Goal: Check status: Check status

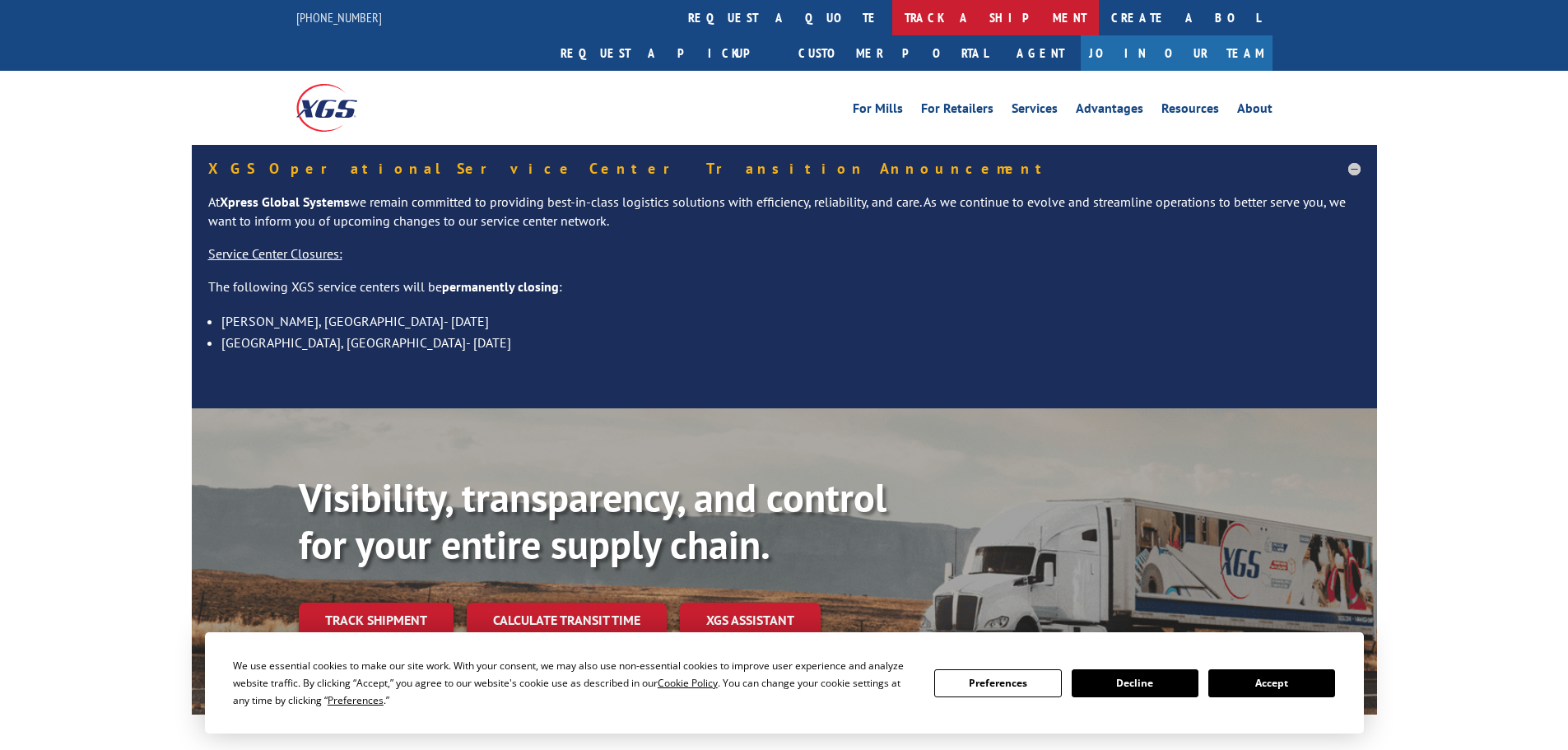
click at [892, 27] on link "track a shipment" at bounding box center [995, 18] width 206 height 36
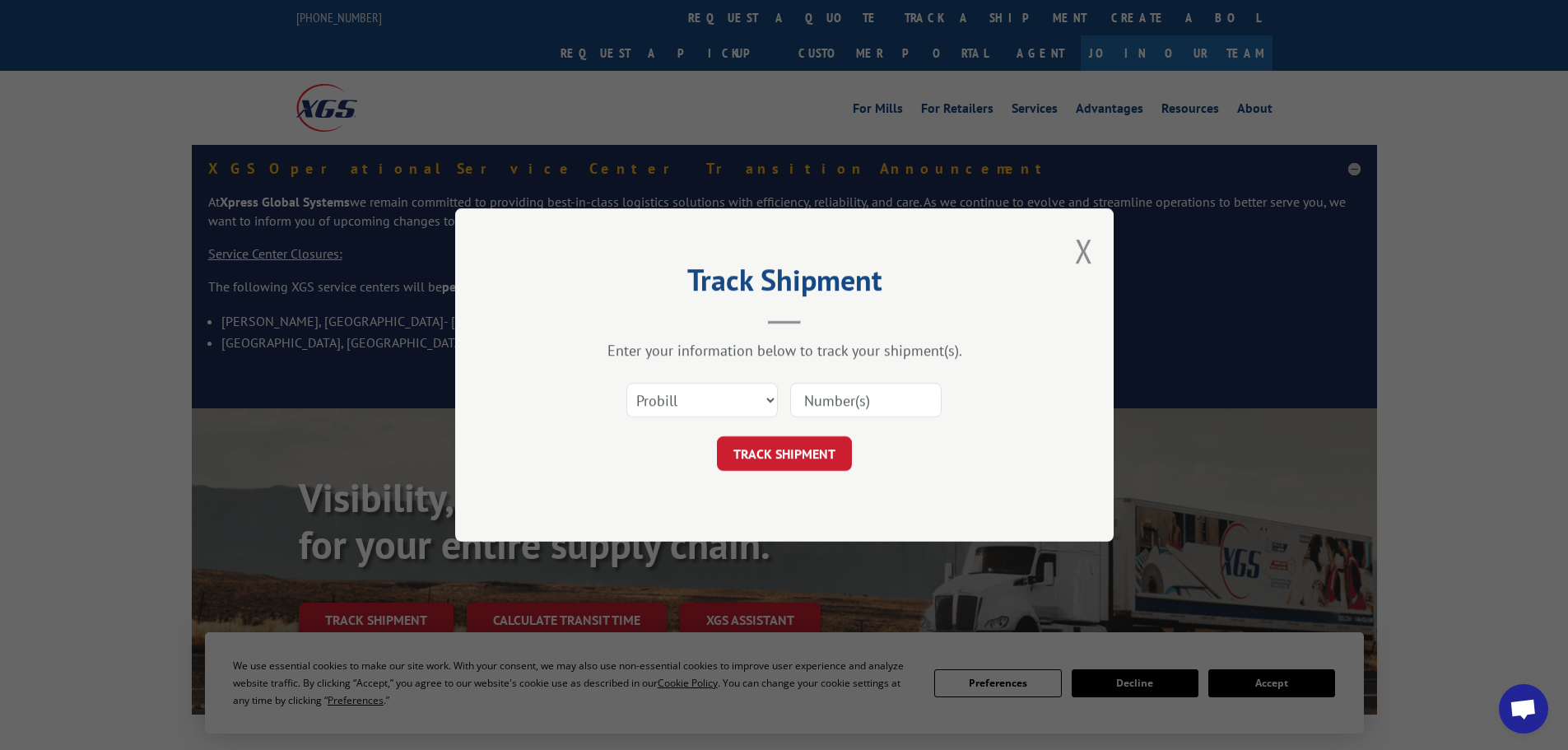
click at [840, 405] on input at bounding box center [866, 400] width 151 height 35
paste input "CP-029399.A"
type input "CP-029399.A"
click at [807, 431] on form "Select category... Probill BOL PO CP-029399.A TRACK SHIPMENT" at bounding box center [784, 421] width 494 height 98
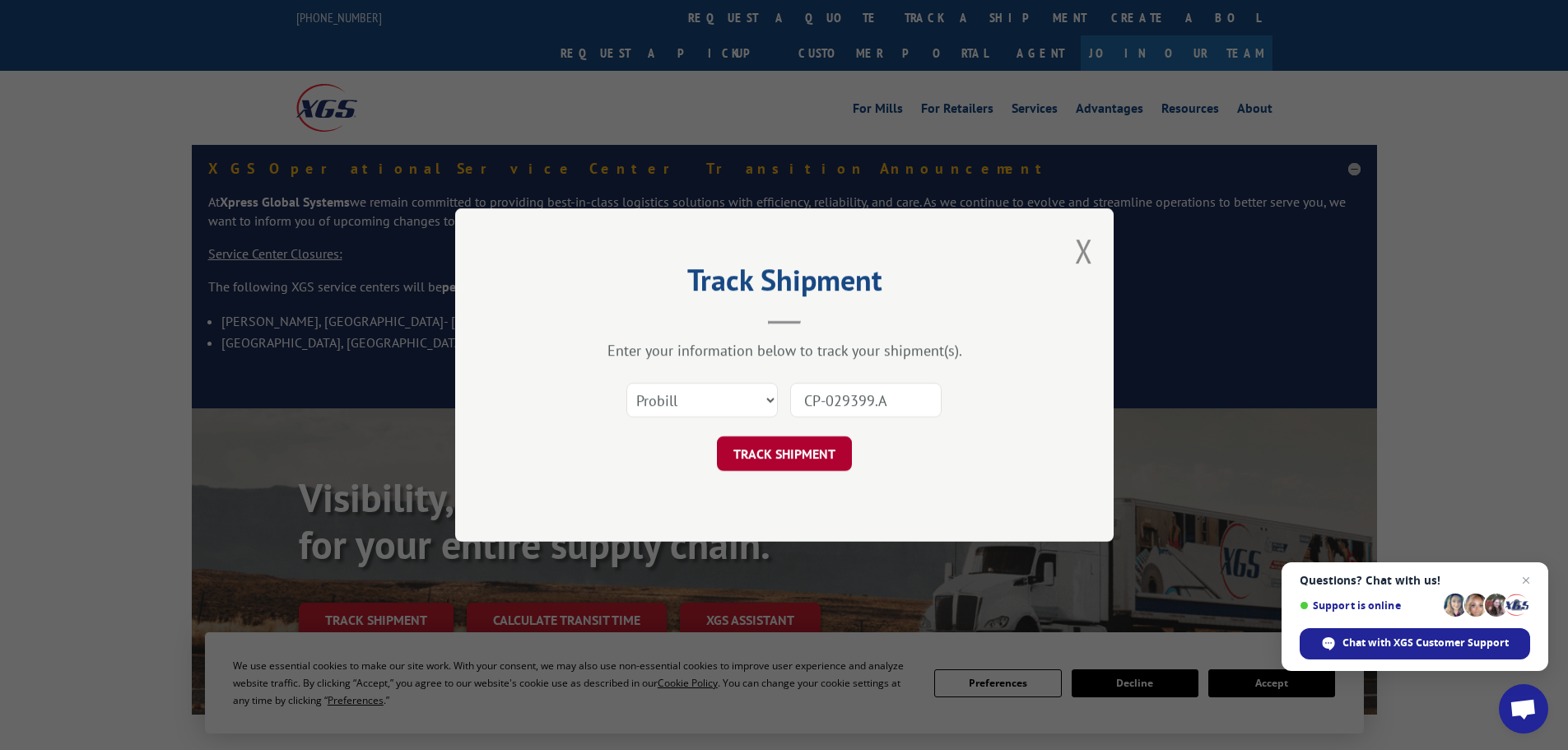
click at [806, 446] on button "TRACK SHIPMENT" at bounding box center [784, 454] width 135 height 35
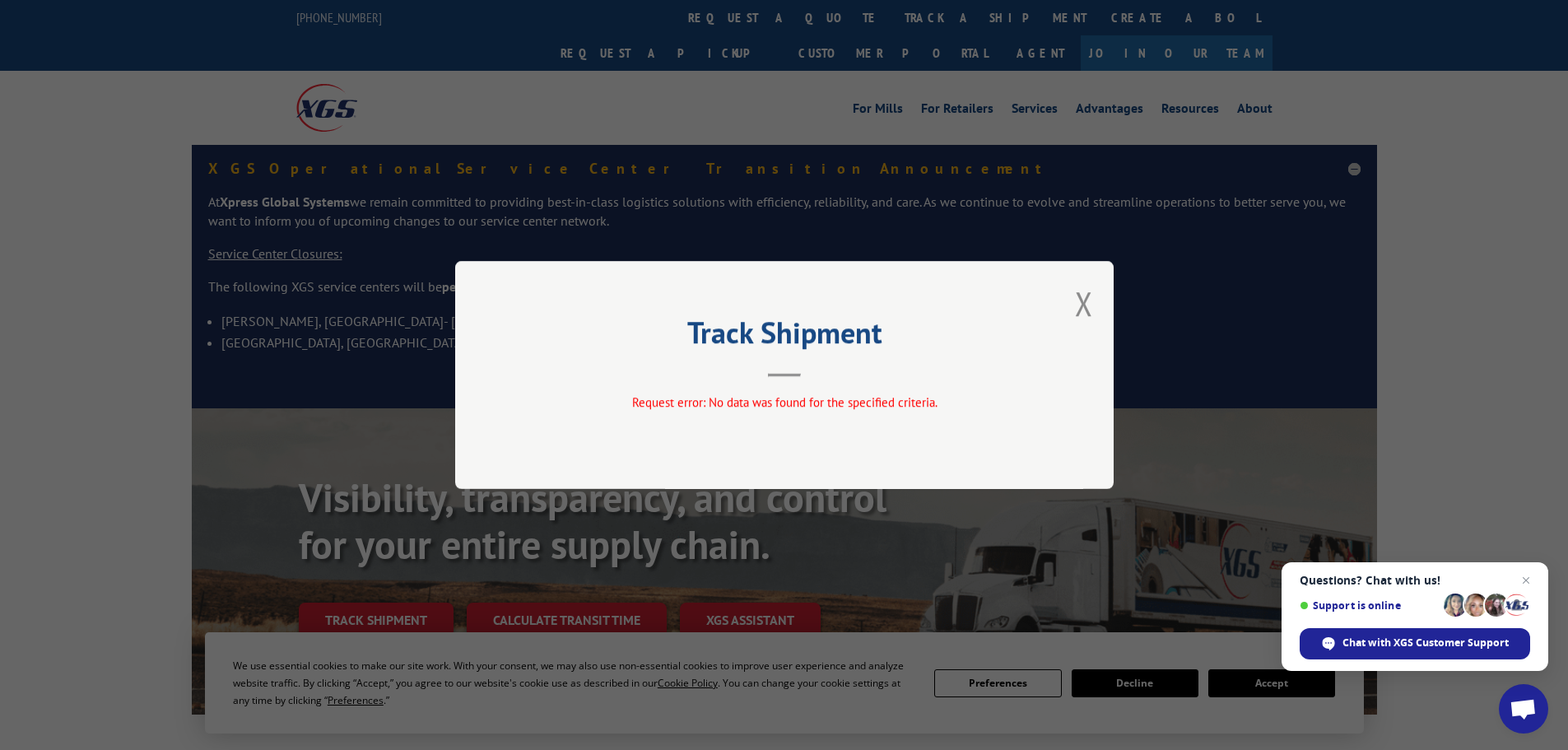
click at [1093, 293] on div "Track Shipment Request error: No data was found for the specified criteria." at bounding box center [784, 375] width 658 height 228
click at [1088, 299] on button "Close modal" at bounding box center [1083, 303] width 18 height 43
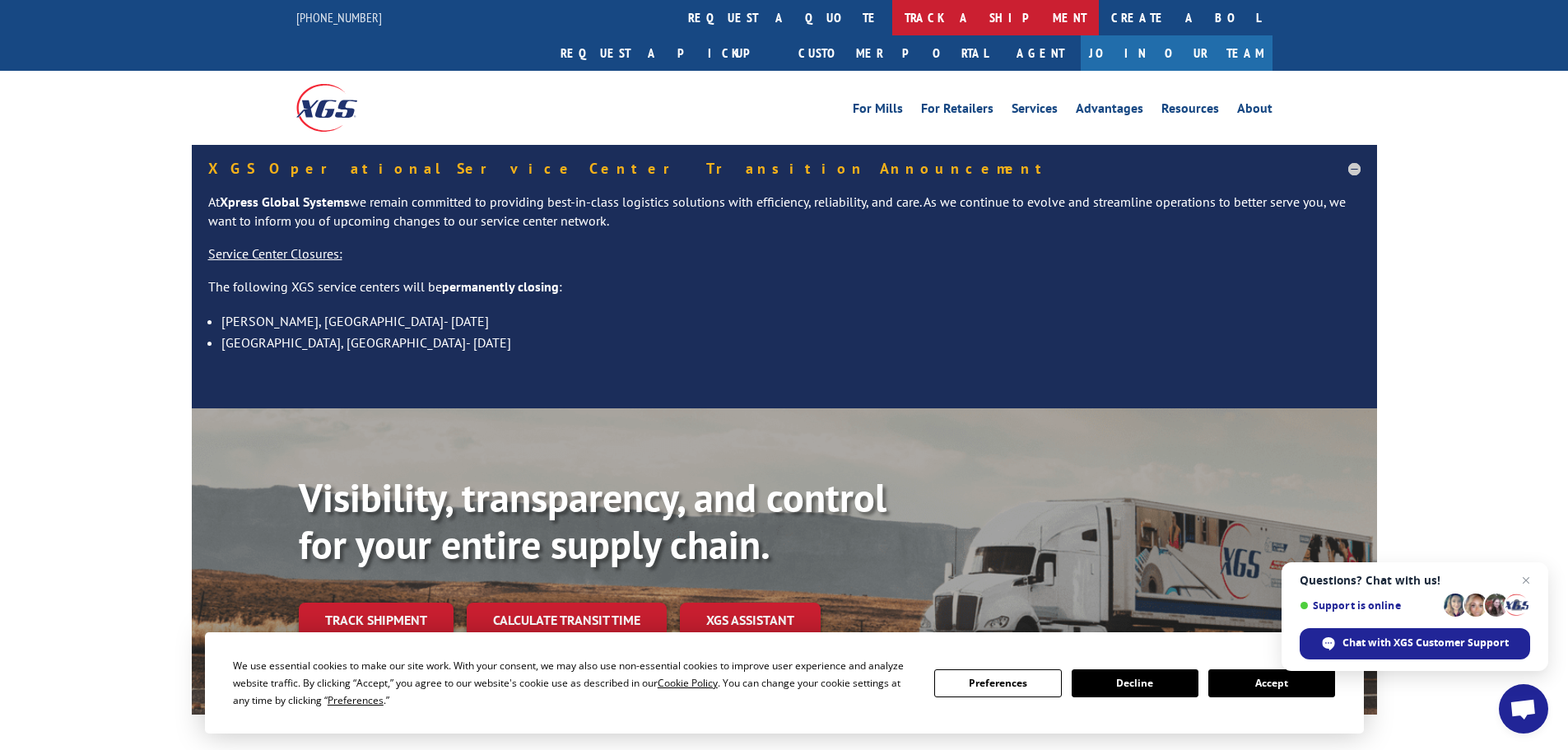
click at [892, 19] on link "track a shipment" at bounding box center [995, 18] width 206 height 36
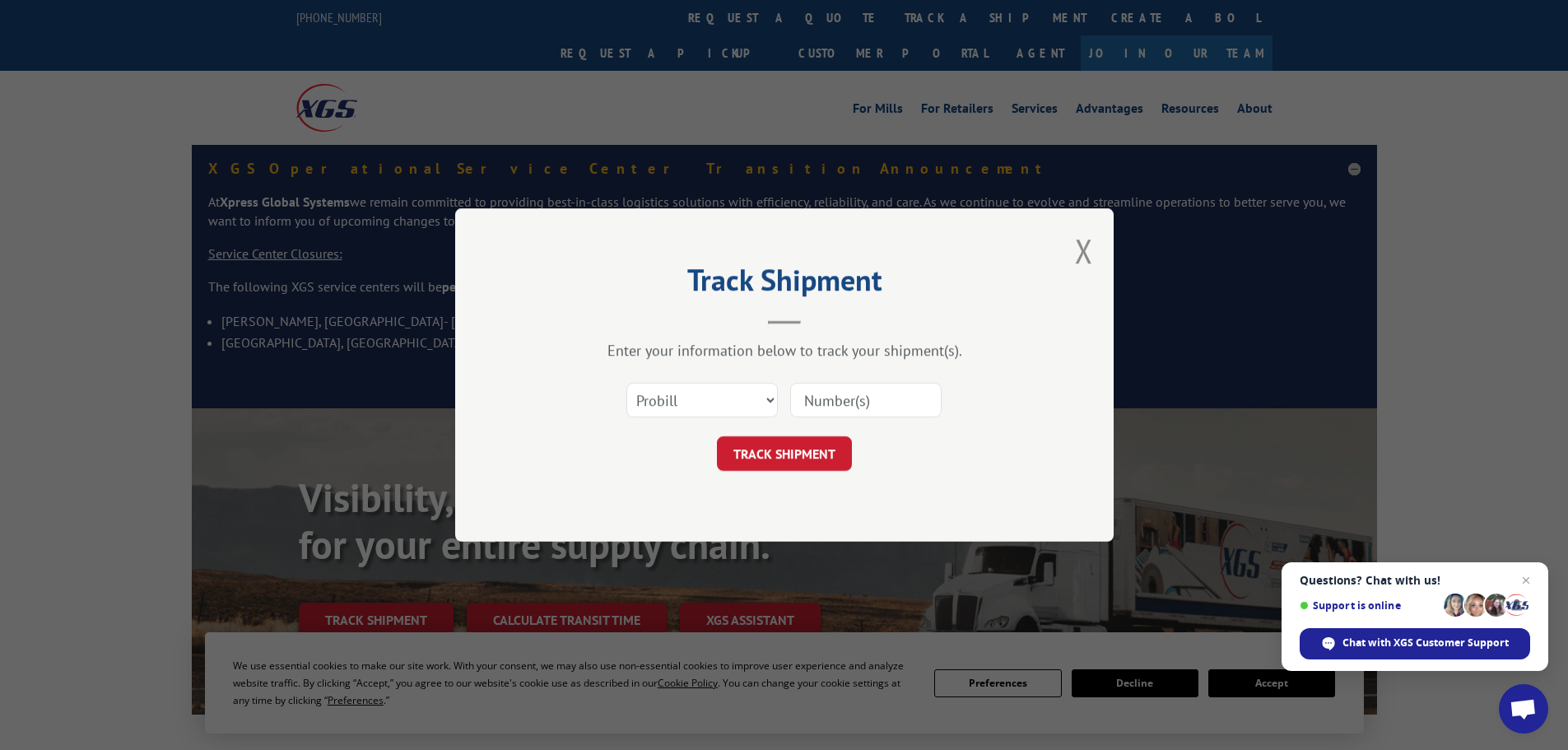
click at [861, 415] on input at bounding box center [866, 400] width 151 height 35
paste input "CP-029399.A"
type input "CP-029399.A"
click at [811, 445] on button "TRACK SHIPMENT" at bounding box center [784, 454] width 135 height 35
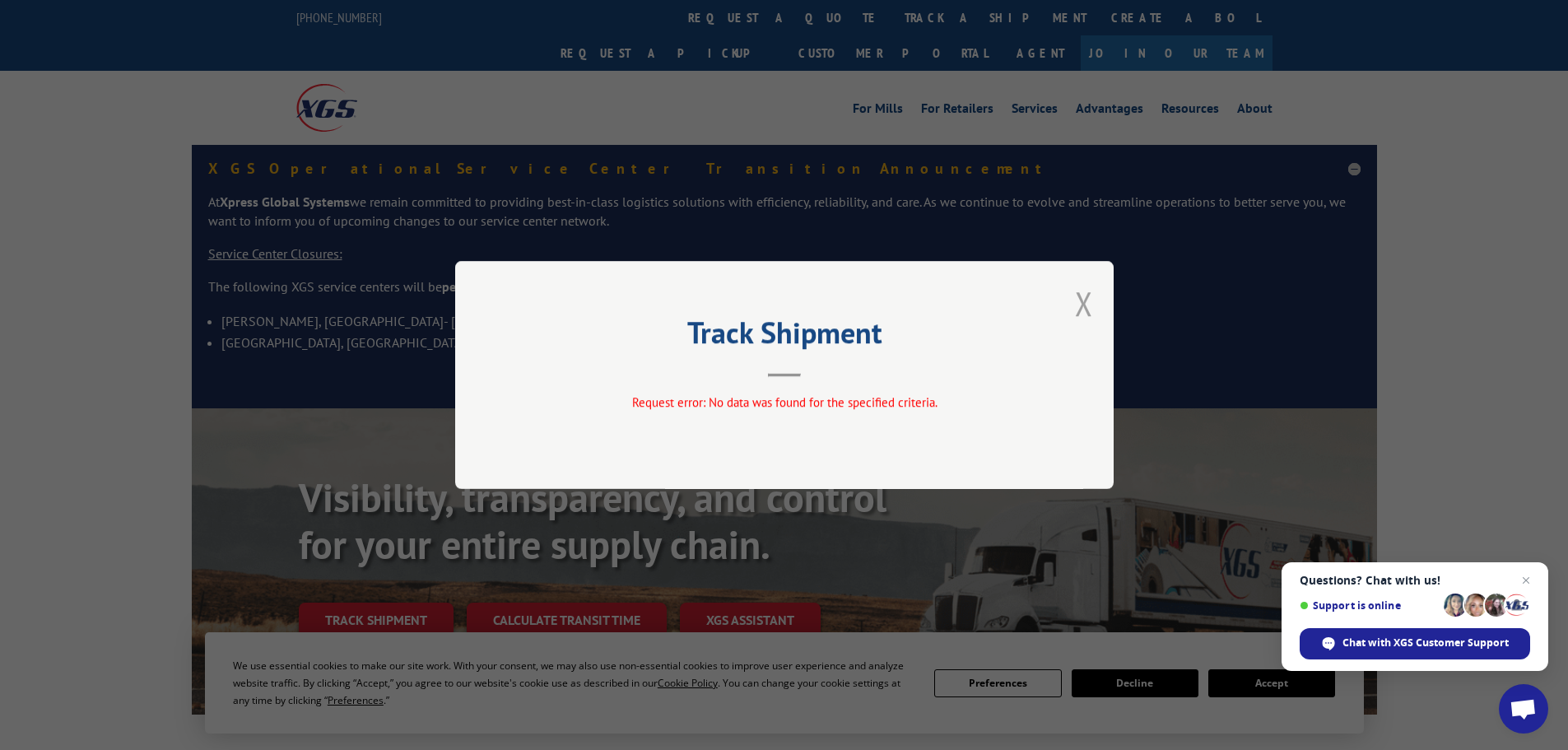
click at [1087, 299] on button "Close modal" at bounding box center [1083, 303] width 18 height 43
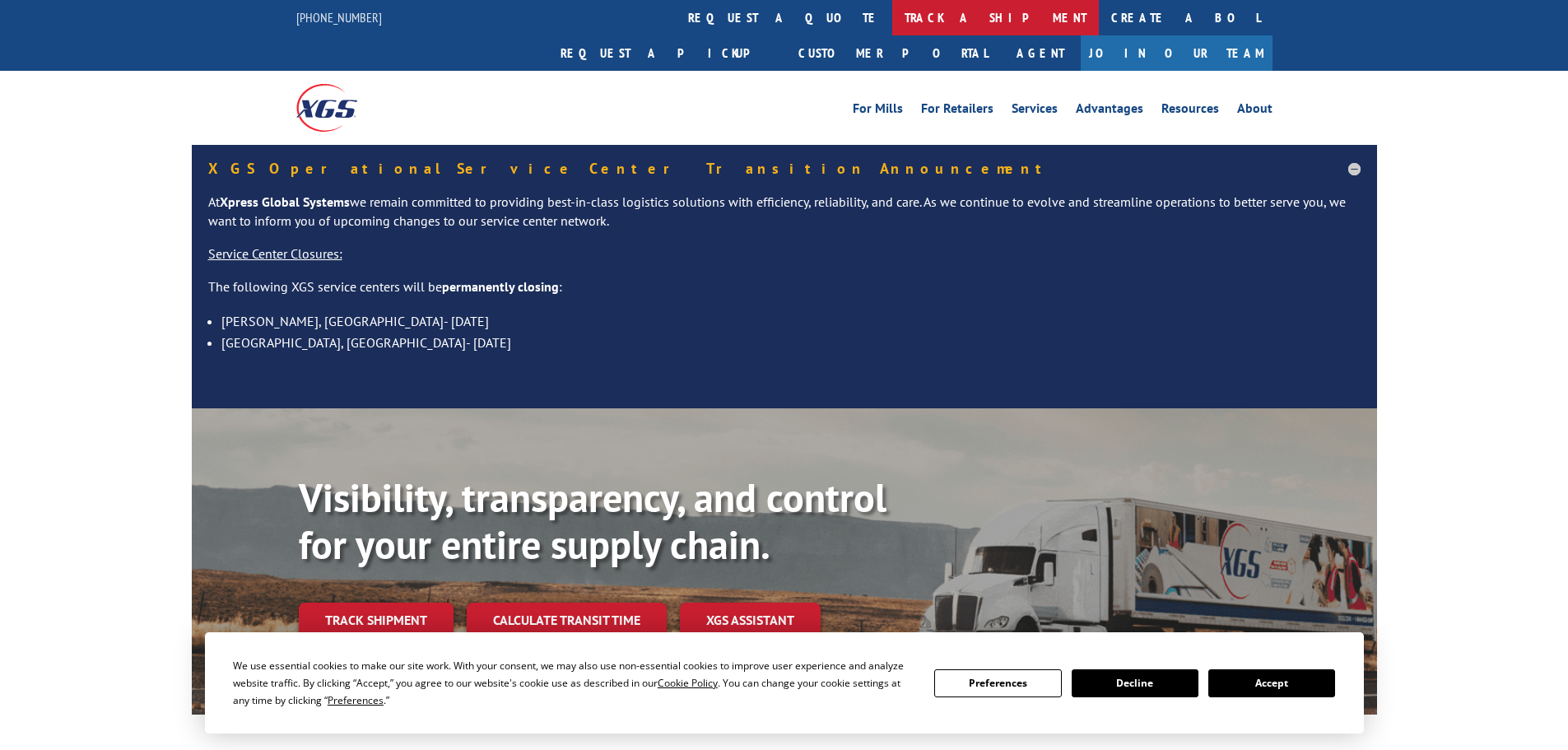
click at [892, 14] on link "track a shipment" at bounding box center [995, 18] width 206 height 36
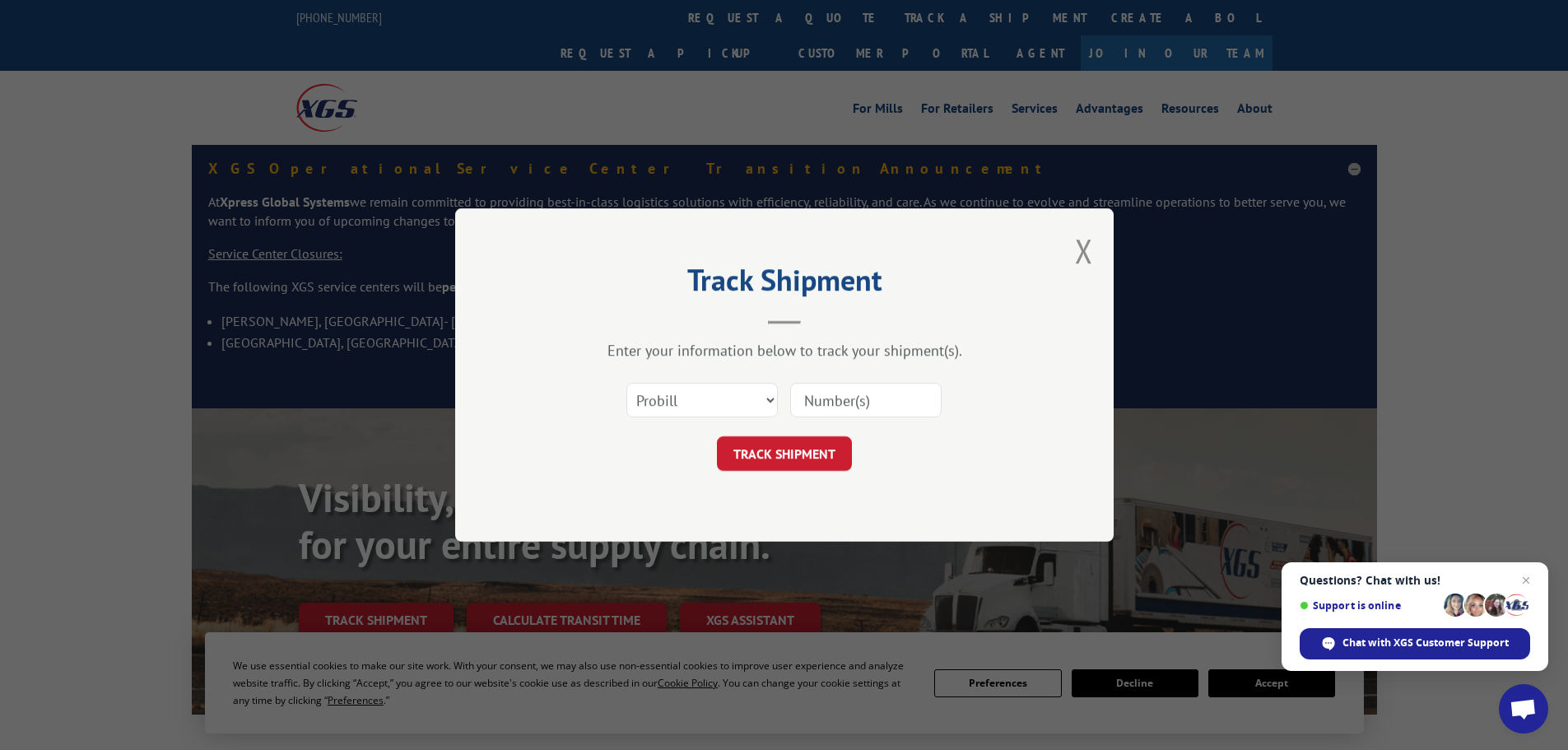
click at [863, 409] on input at bounding box center [866, 400] width 151 height 35
paste input "CP-029399.A"
type input "CP-029399.A"
click at [829, 443] on button "TRACK SHIPMENT" at bounding box center [784, 454] width 135 height 35
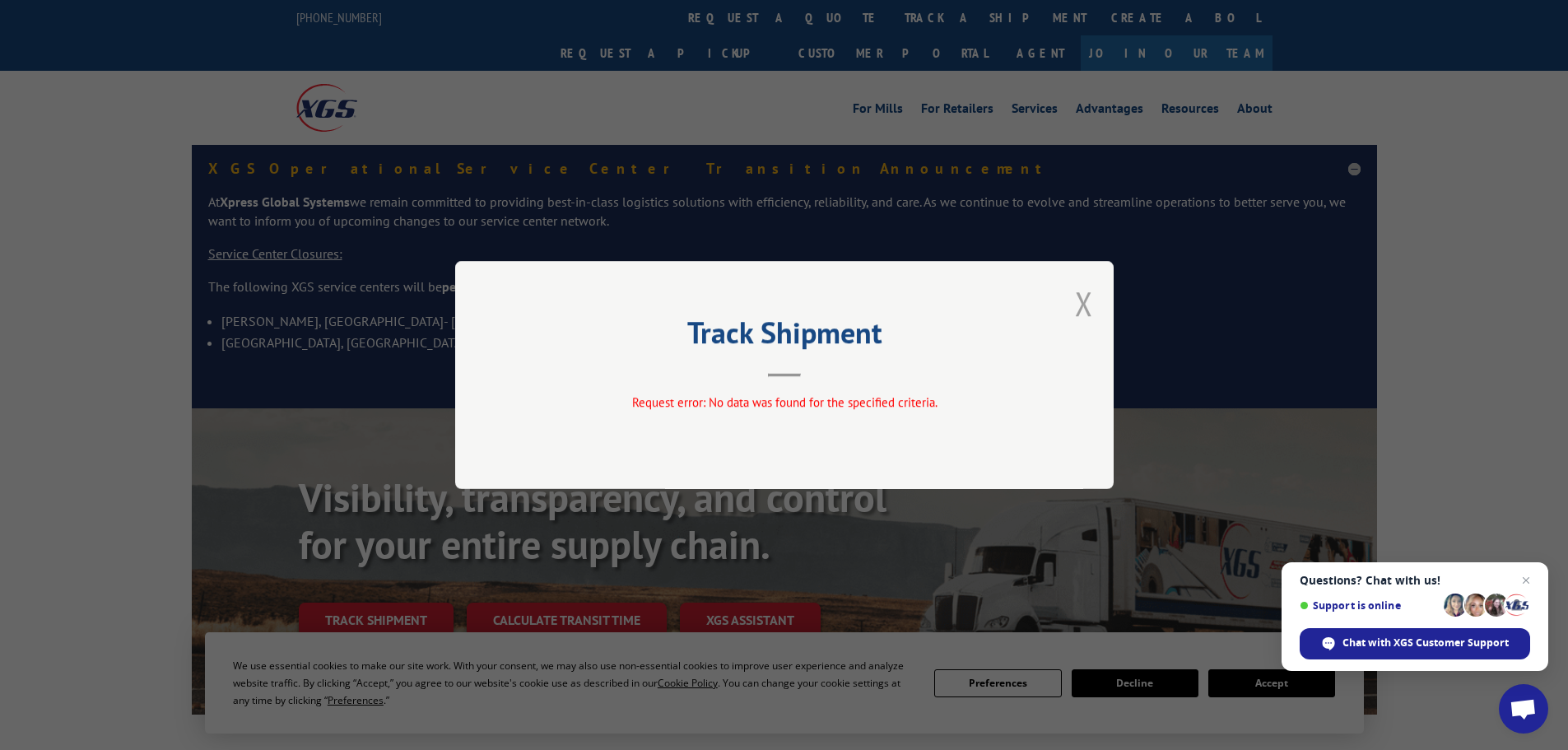
click at [1081, 307] on button "Close modal" at bounding box center [1083, 303] width 18 height 43
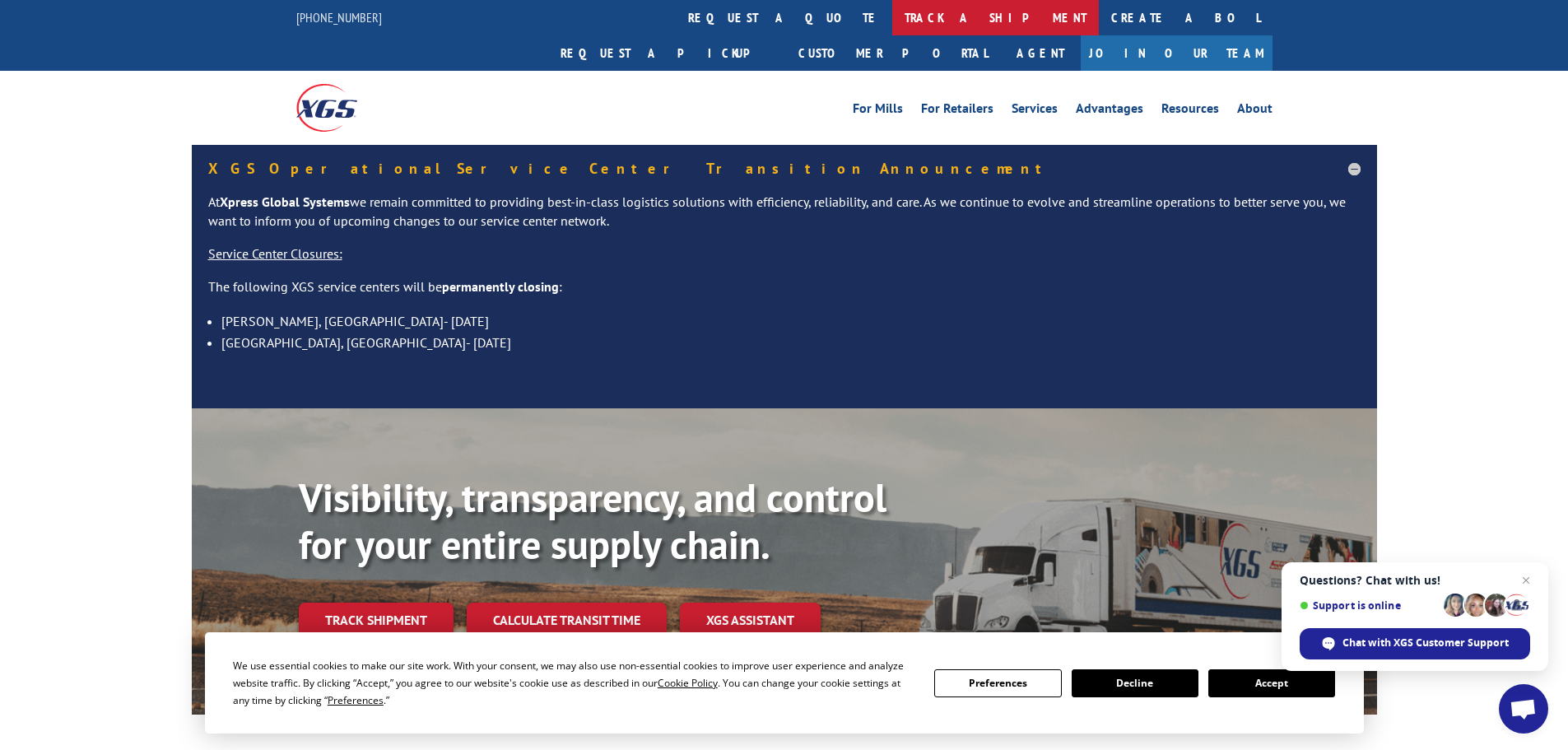
click at [892, 27] on link "track a shipment" at bounding box center [995, 18] width 206 height 36
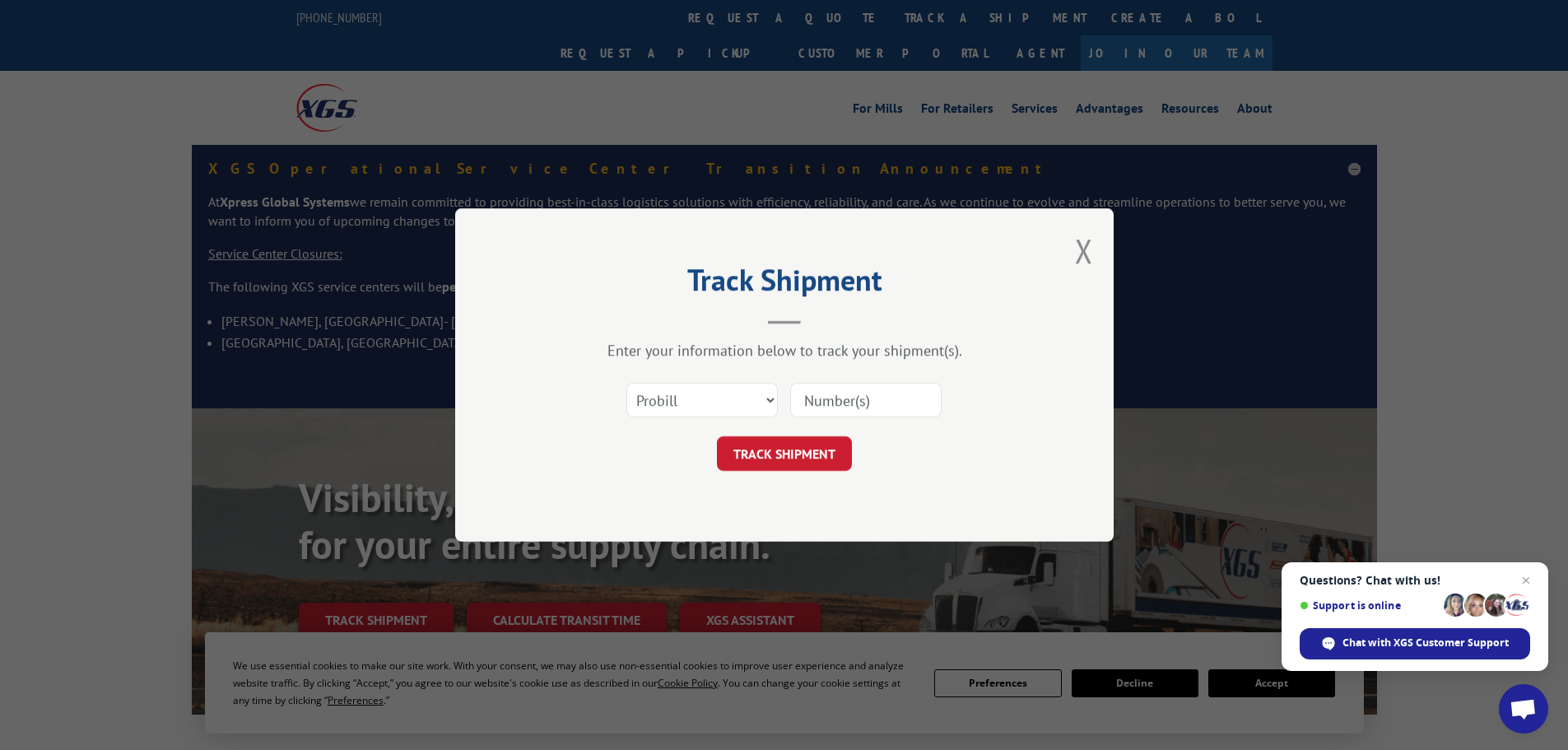
click at [818, 400] on input at bounding box center [866, 400] width 151 height 35
paste input "CP-029399.A"
click at [825, 401] on input "CP-029399.A" at bounding box center [866, 400] width 151 height 35
type input "029399.A"
click at [822, 446] on button "TRACK SHIPMENT" at bounding box center [784, 454] width 135 height 35
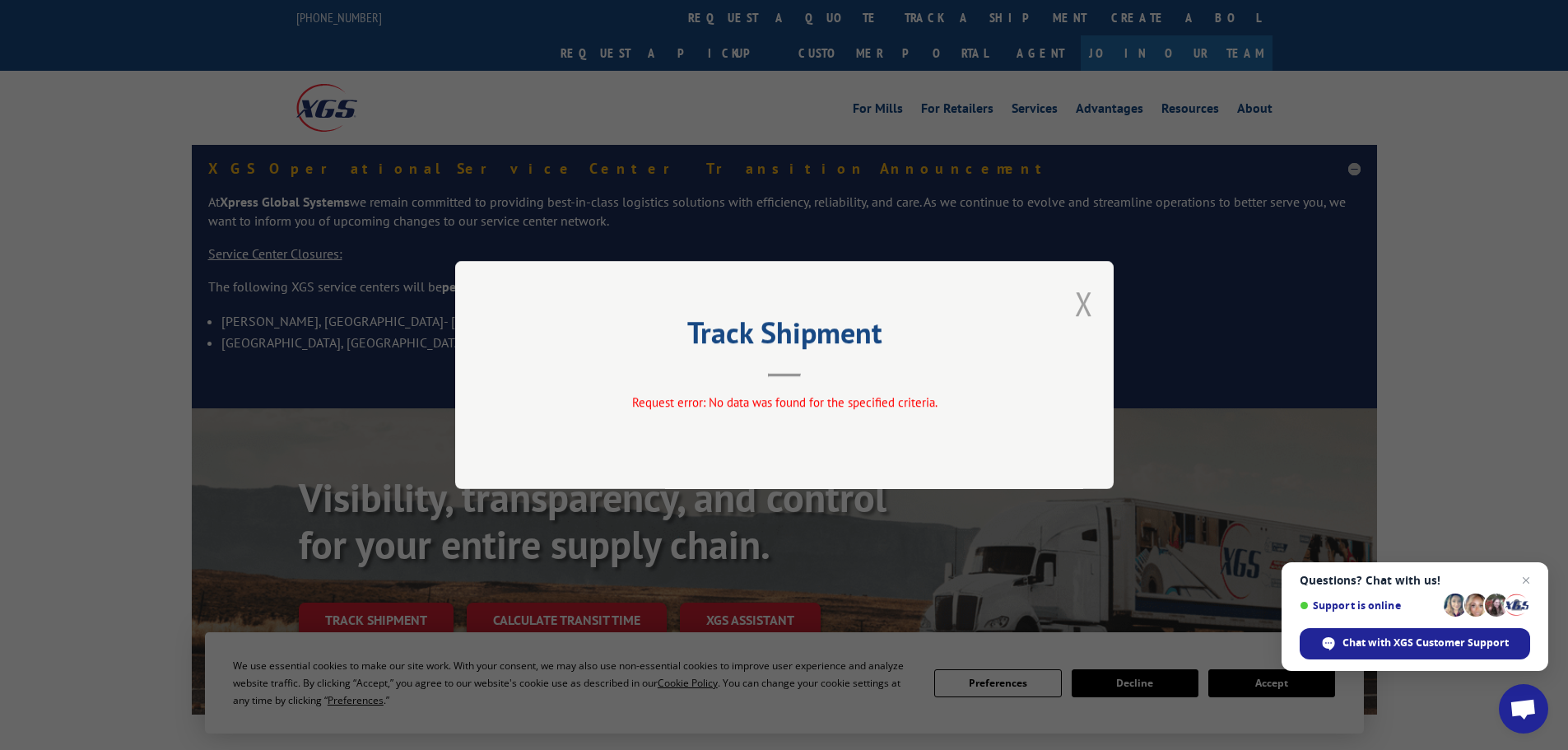
click at [1084, 311] on button "Close modal" at bounding box center [1083, 303] width 18 height 43
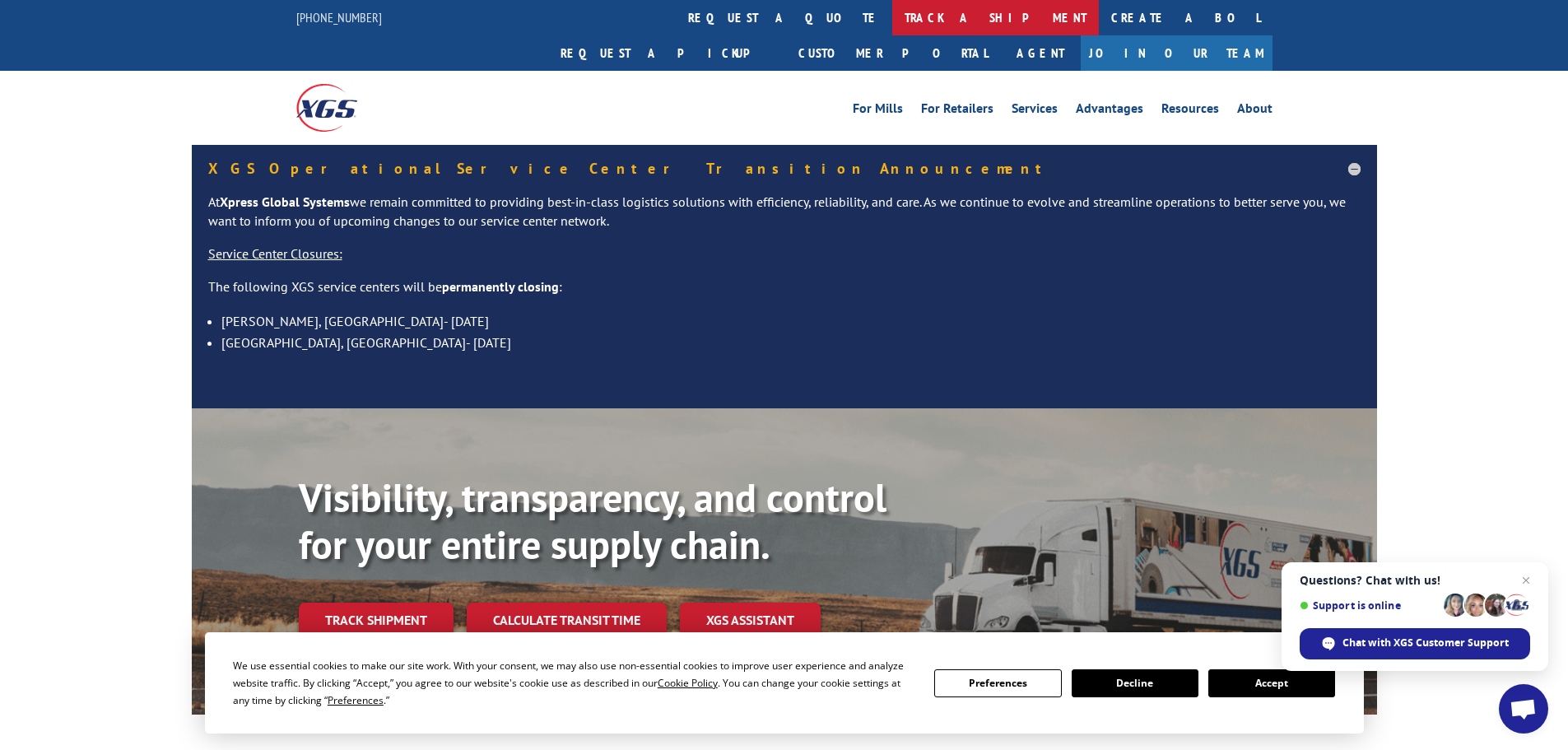
click at [892, 30] on link "track a shipment" at bounding box center [995, 18] width 206 height 36
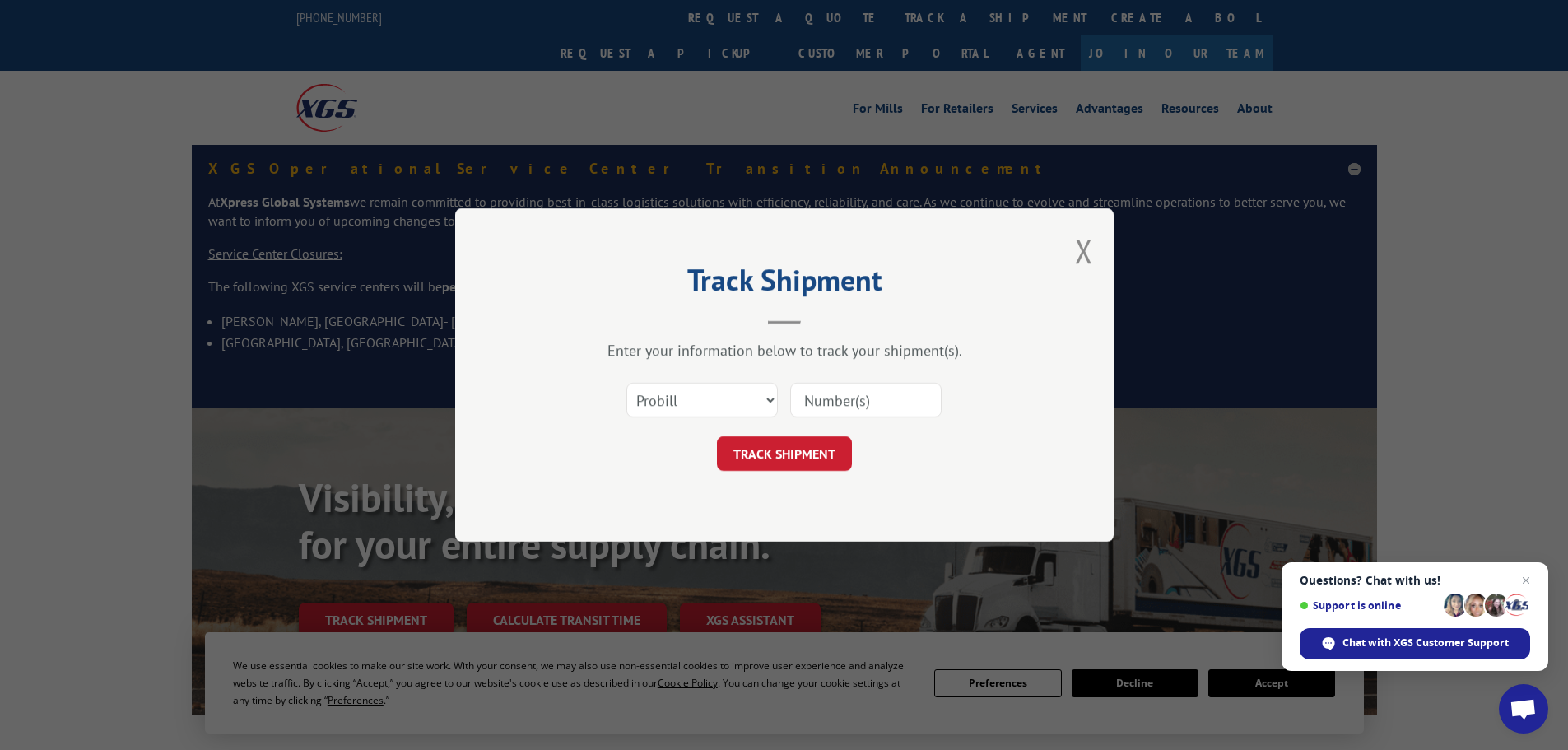
click at [852, 400] on input at bounding box center [866, 400] width 151 height 35
paste input "CP-029399.A"
click at [825, 399] on input "CP-029399" at bounding box center [866, 400] width 151 height 35
type input "029399"
click at [802, 466] on button "TRACK SHIPMENT" at bounding box center [784, 454] width 135 height 35
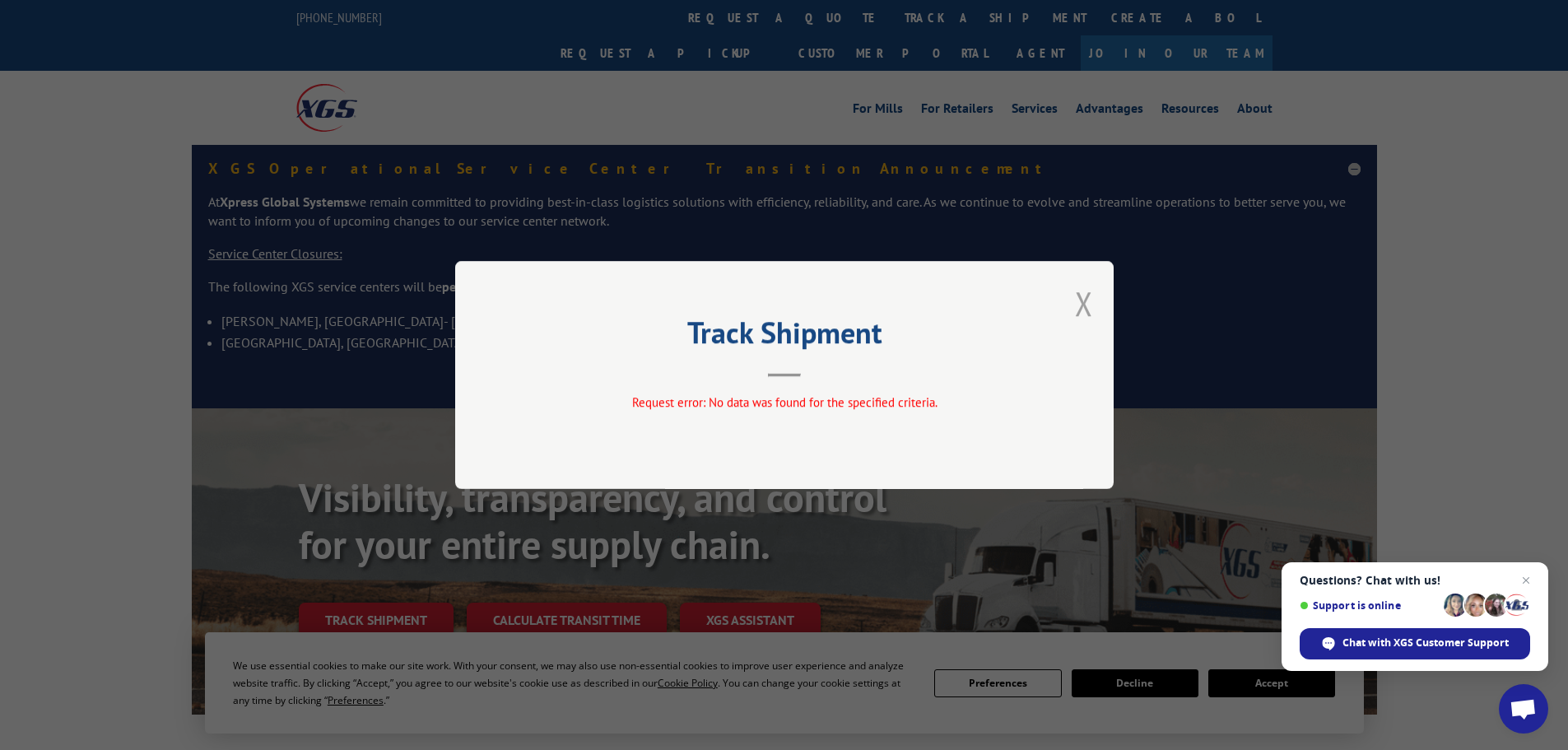
click at [1077, 307] on button "Close modal" at bounding box center [1083, 303] width 18 height 43
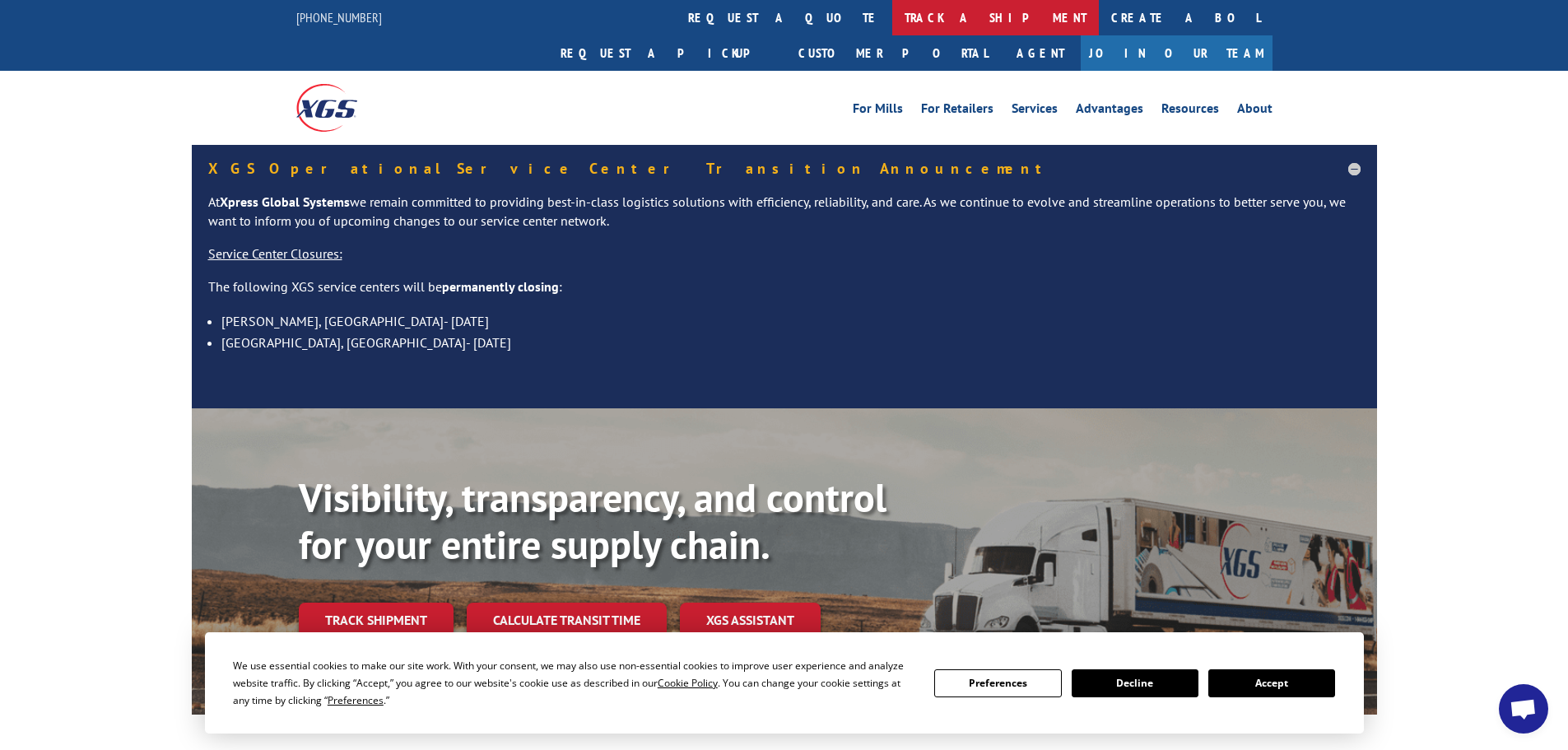
click at [892, 22] on link "track a shipment" at bounding box center [995, 18] width 206 height 36
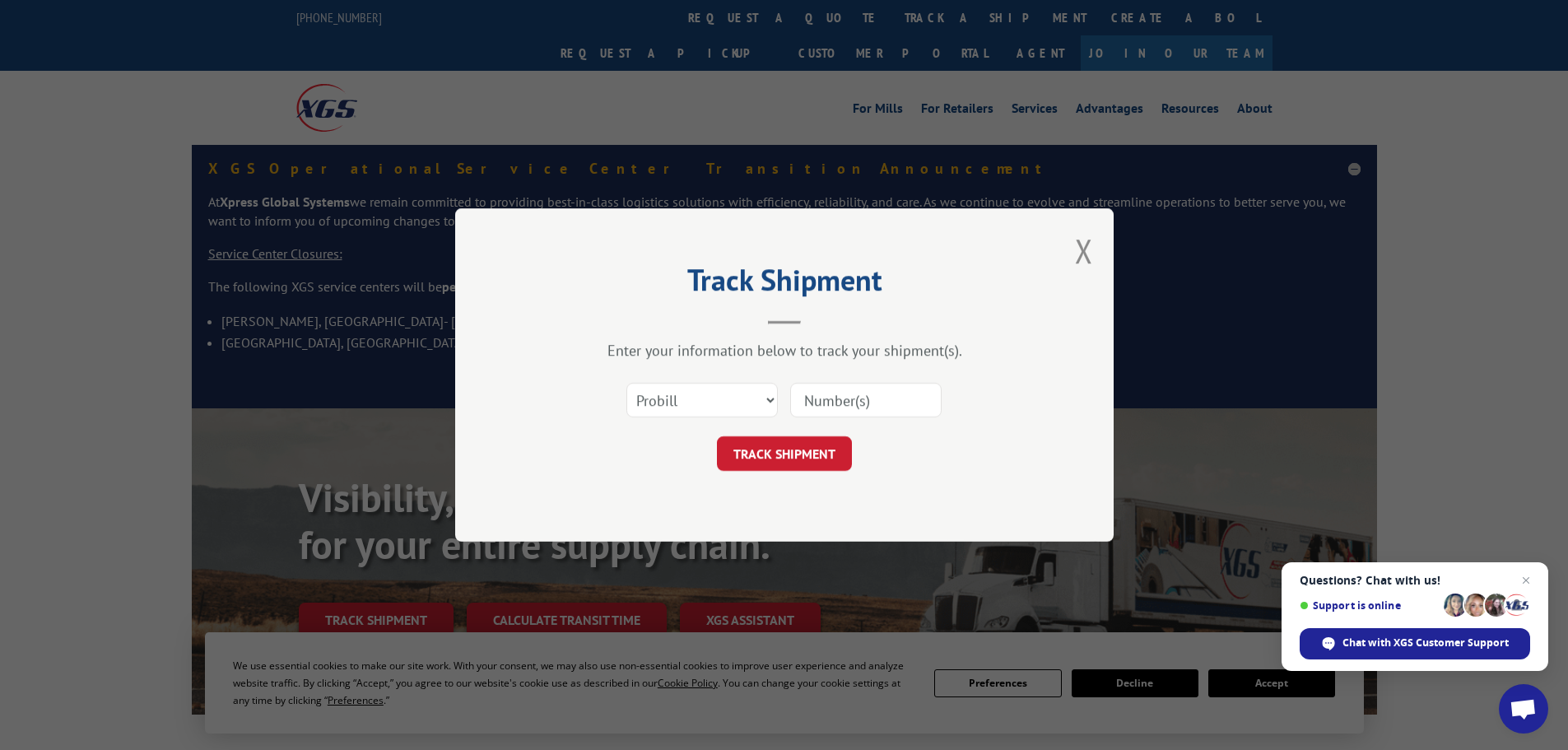
click at [837, 404] on input at bounding box center [866, 400] width 151 height 35
paste input "CP-029399.A"
click at [838, 398] on input "CP-029399.A" at bounding box center [866, 400] width 151 height 35
type input "=CP-029399.A"
click at [706, 397] on select "Select category... Probill BOL PO" at bounding box center [702, 400] width 151 height 35
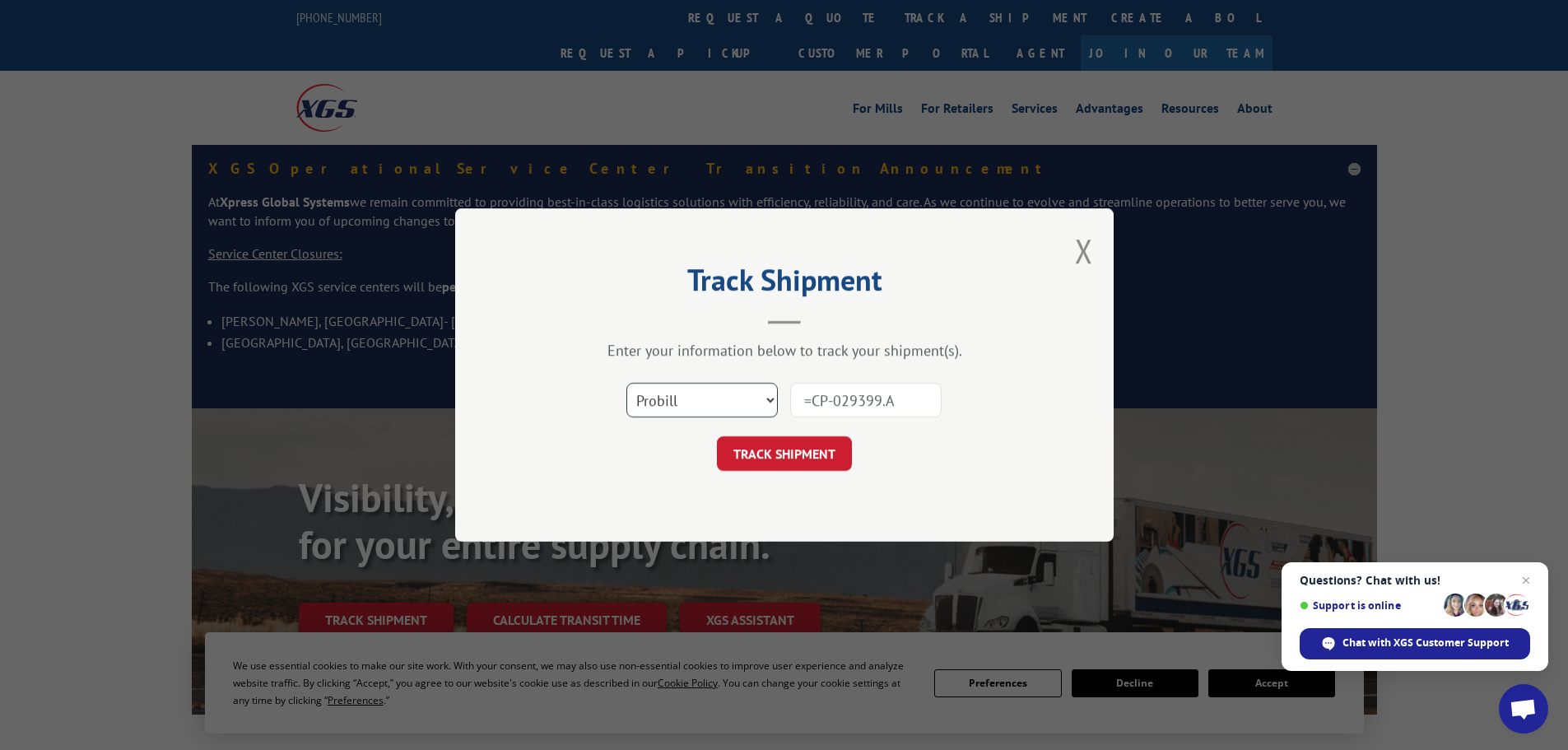
select select "bol"
click at [627, 383] on select "Select category... Probill BOL PO" at bounding box center [702, 400] width 151 height 35
click at [841, 394] on input "=CP-029399.A" at bounding box center [866, 400] width 151 height 35
type input "CP-029399.A"
click at [836, 454] on button "TRACK SHIPMENT" at bounding box center [784, 454] width 135 height 35
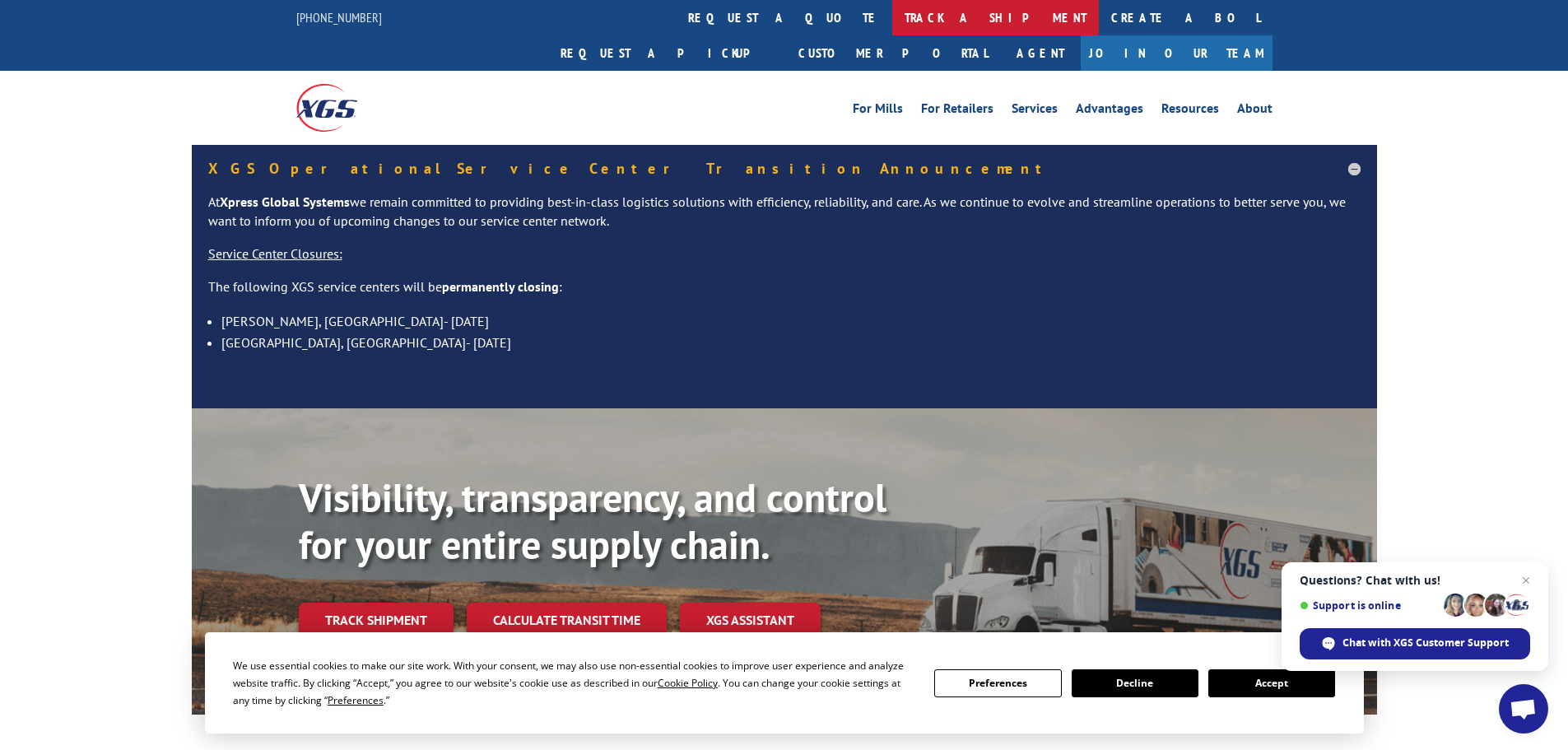
click at [892, 18] on link "track a shipment" at bounding box center [995, 18] width 206 height 36
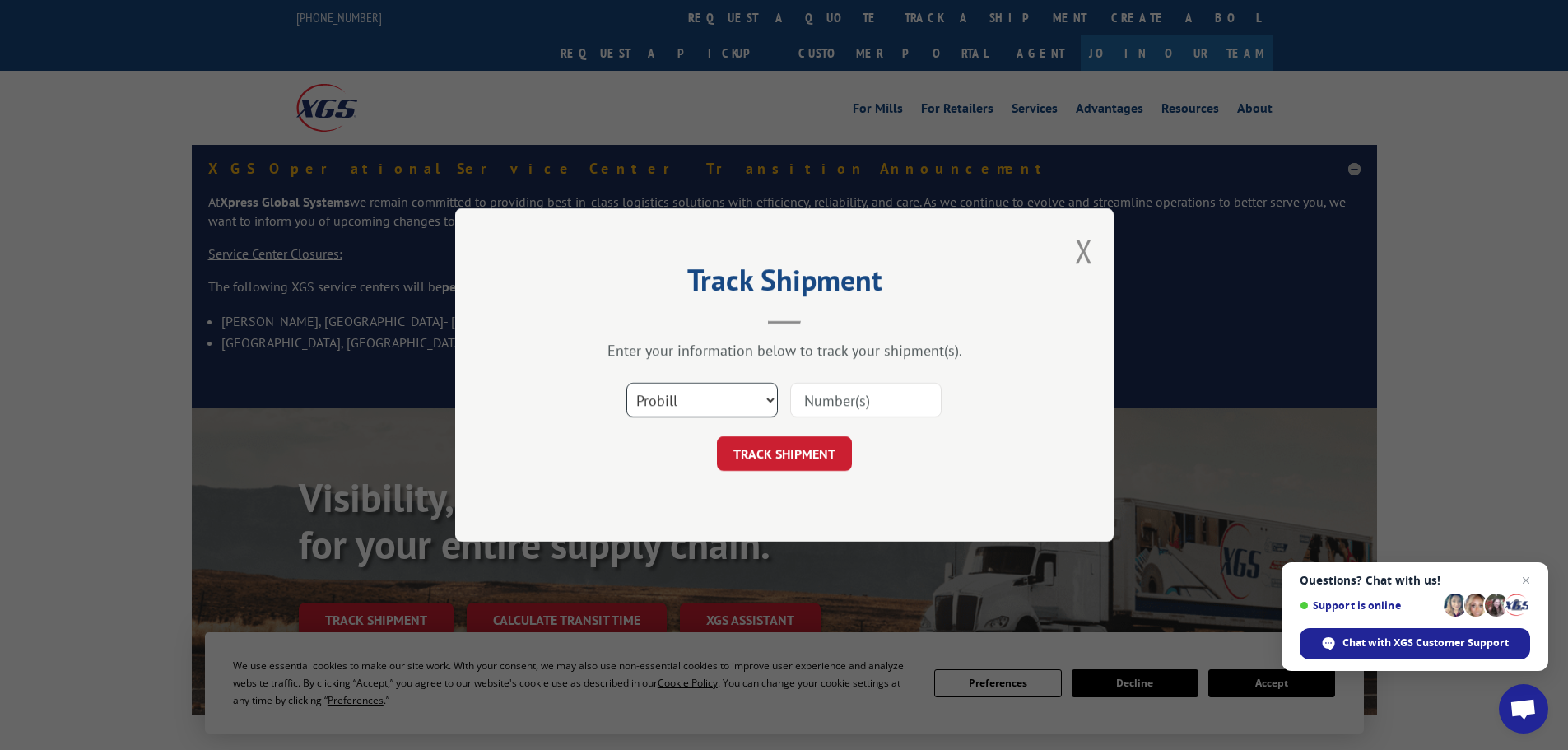
click at [767, 403] on select "Select category... Probill BOL PO" at bounding box center [702, 400] width 151 height 35
click at [597, 343] on div "Enter your information below to track your shipment(s)." at bounding box center [784, 350] width 494 height 19
click at [1092, 253] on button "Close modal" at bounding box center [1083, 250] width 18 height 43
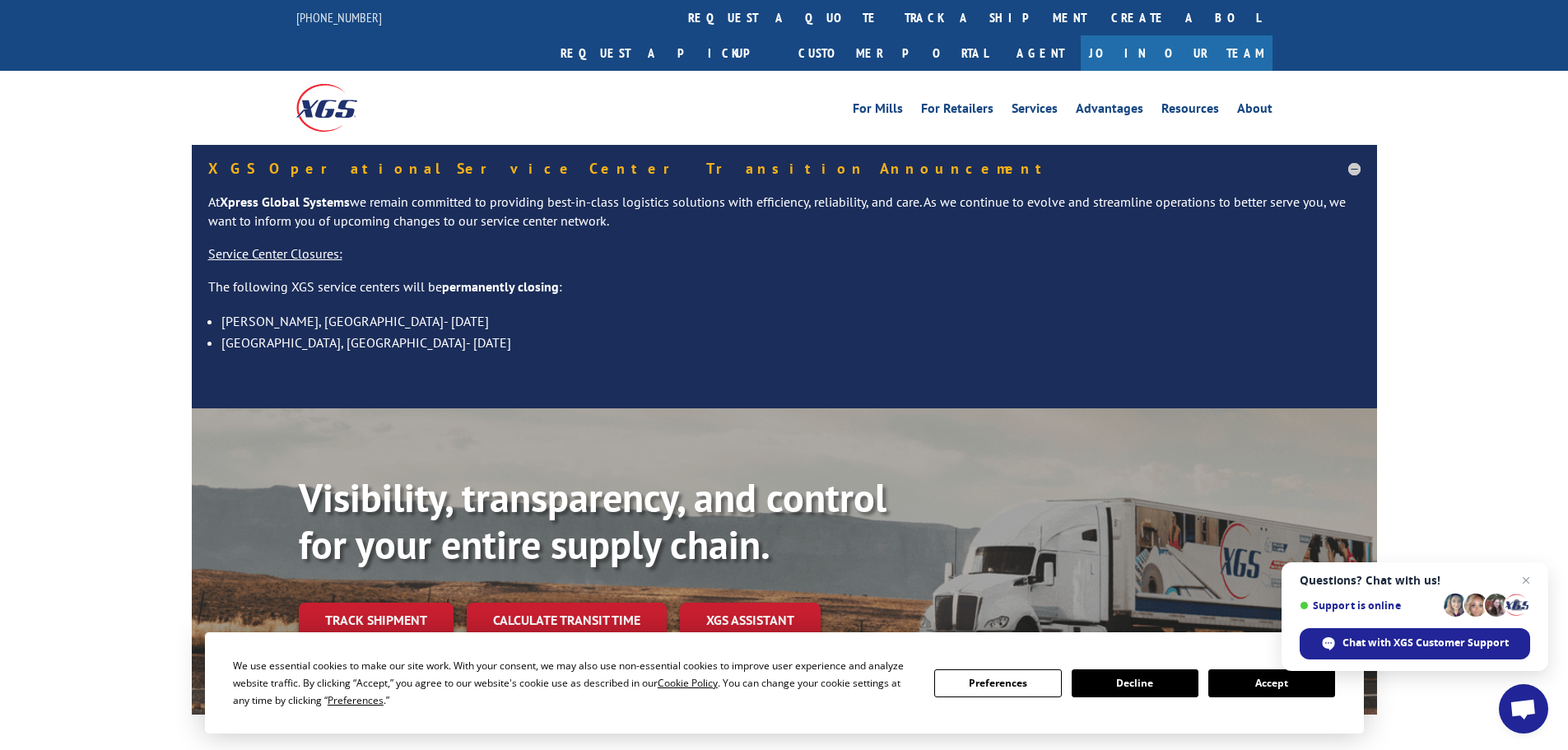
click at [892, 17] on link "track a shipment" at bounding box center [995, 18] width 206 height 36
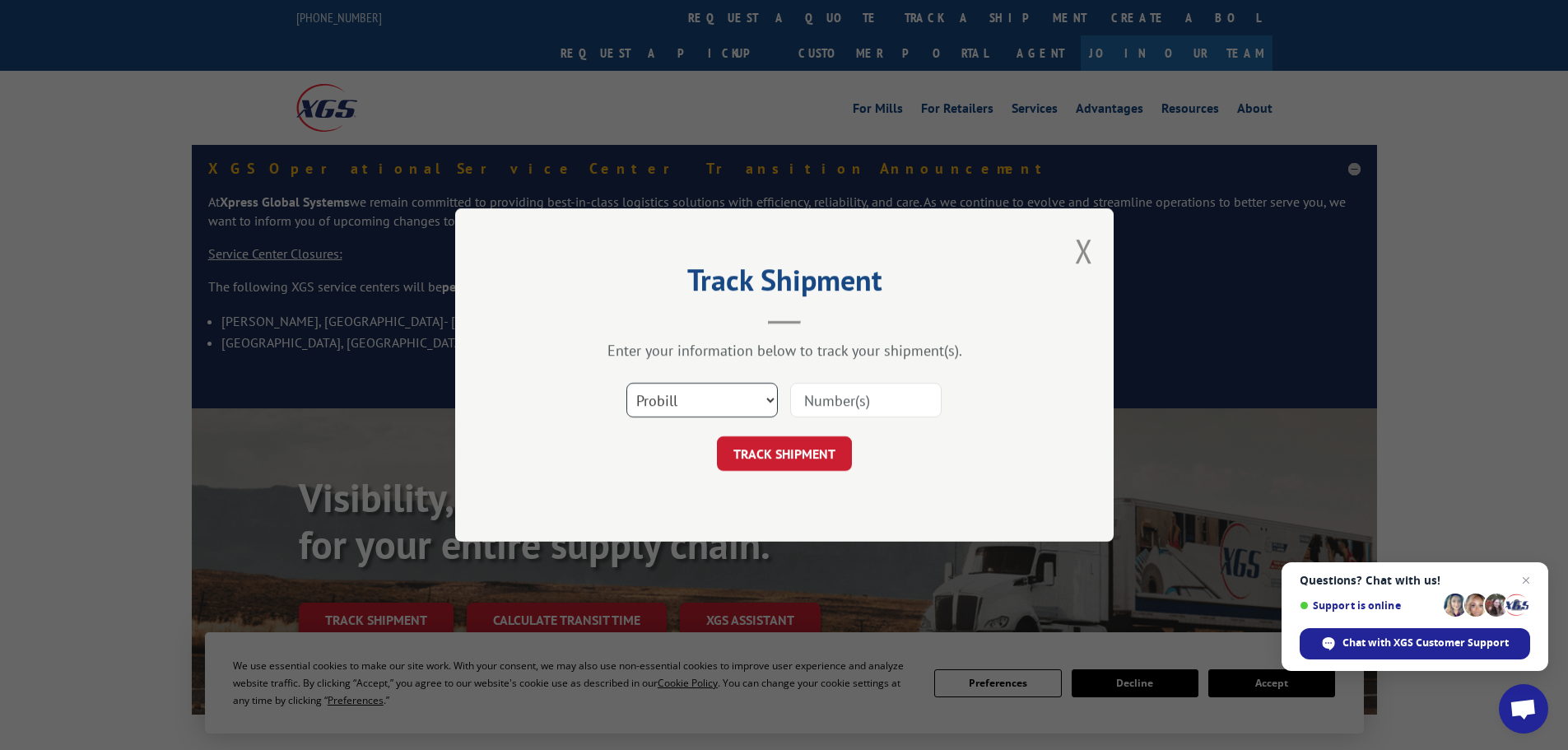
click at [762, 408] on select "Select category... Probill BOL PO" at bounding box center [702, 400] width 151 height 35
select select "bol"
click at [627, 383] on select "Select category... Probill BOL PO" at bounding box center [702, 400] width 151 height 35
click at [835, 409] on input at bounding box center [866, 400] width 151 height 35
type input "CP-029399.A"
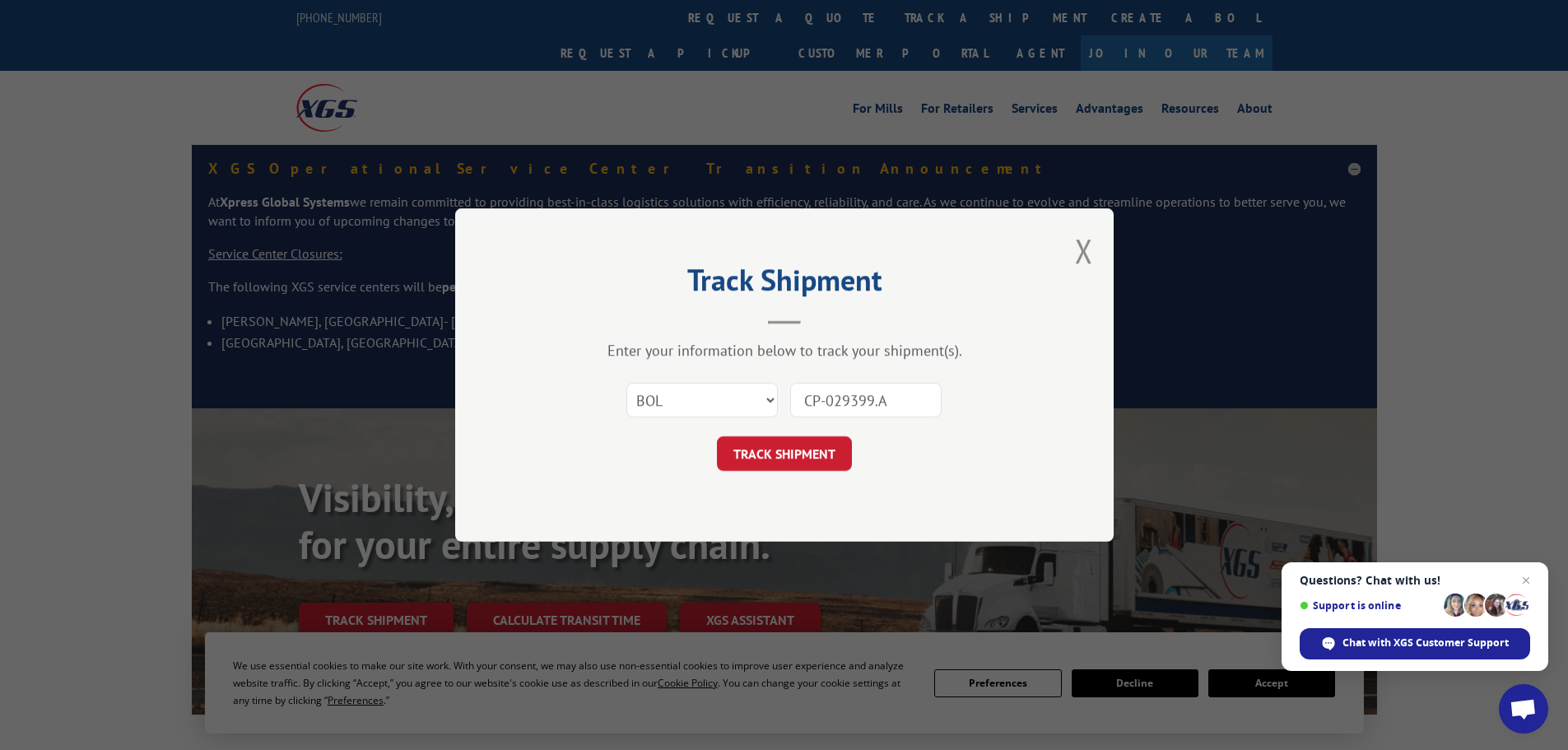
click at [966, 415] on div "Select category... Probill BOL PO CP-029399.A" at bounding box center [784, 400] width 494 height 54
click at [832, 448] on button "TRACK SHIPMENT" at bounding box center [784, 454] width 135 height 35
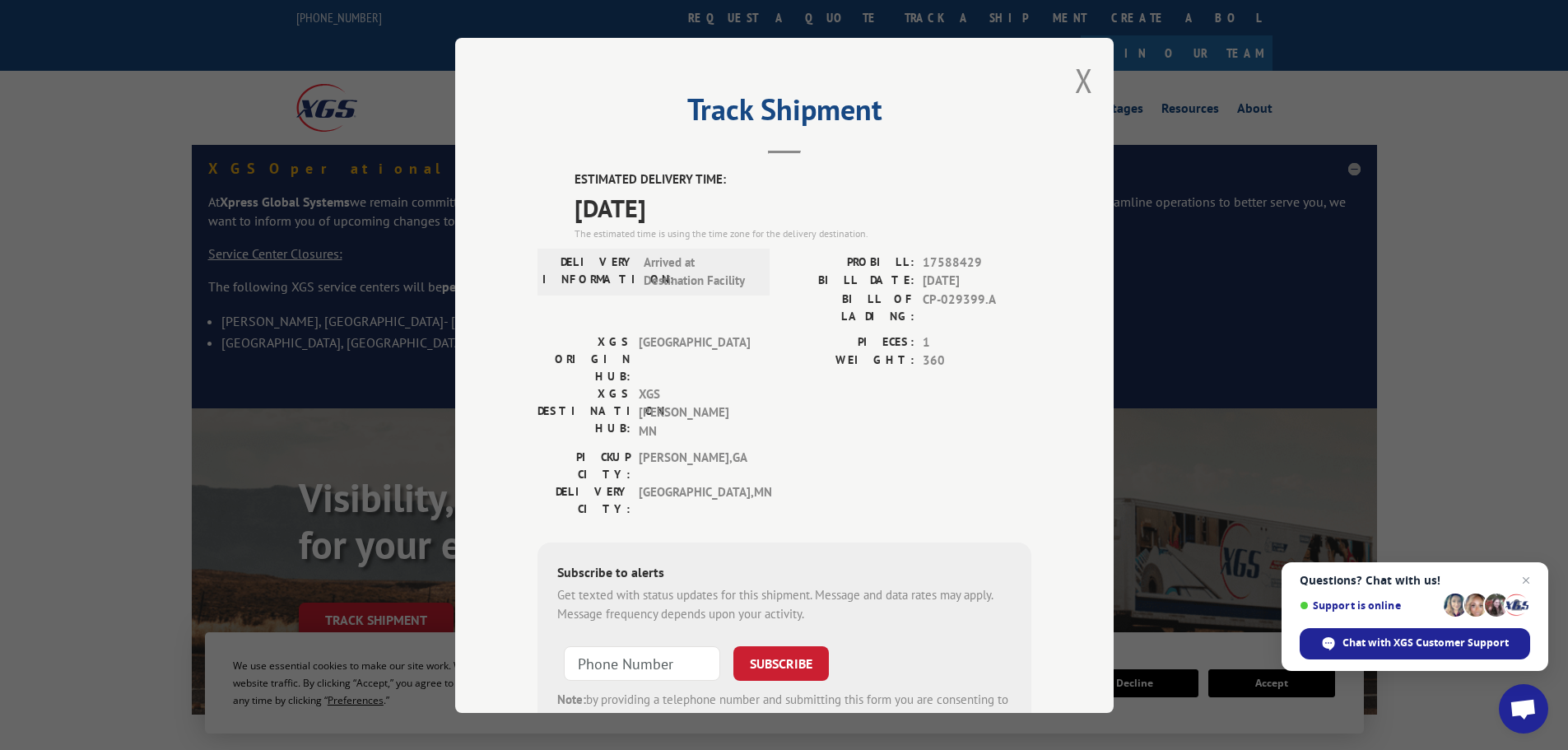
click at [969, 299] on span "CP-029399.A" at bounding box center [977, 307] width 109 height 35
click at [1002, 302] on span "CP-029399.A" at bounding box center [977, 307] width 109 height 35
click at [1080, 94] on button "Close modal" at bounding box center [1083, 80] width 18 height 43
